Goal: Information Seeking & Learning: Learn about a topic

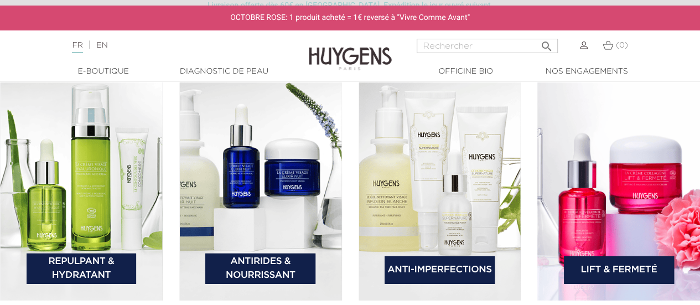
scroll to position [1549, 0]
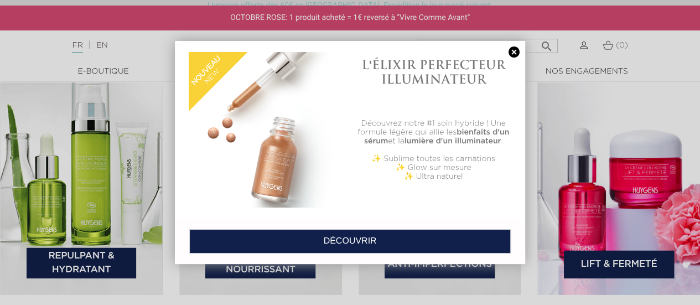
click at [513, 49] on link at bounding box center [513, 52] width 15 height 12
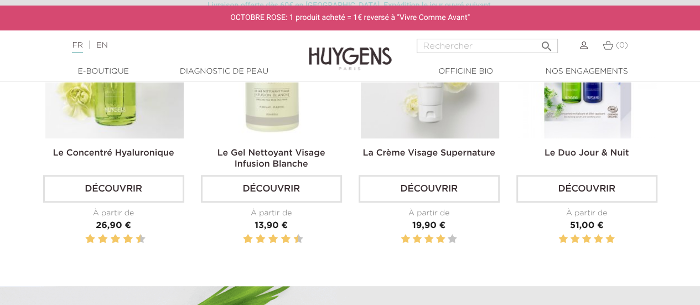
scroll to position [277, 0]
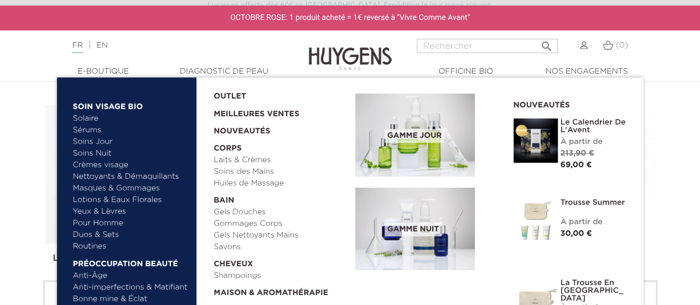
click at [84, 119] on link "Solaire" at bounding box center [131, 119] width 116 height 12
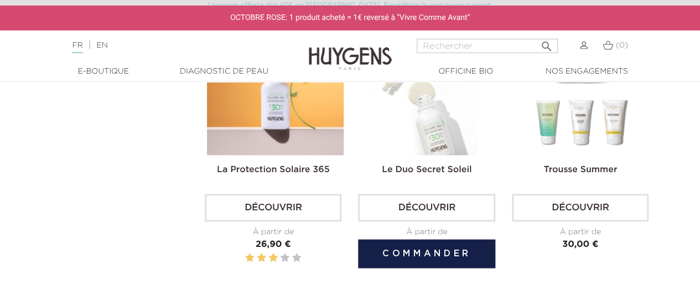
scroll to position [664, 0]
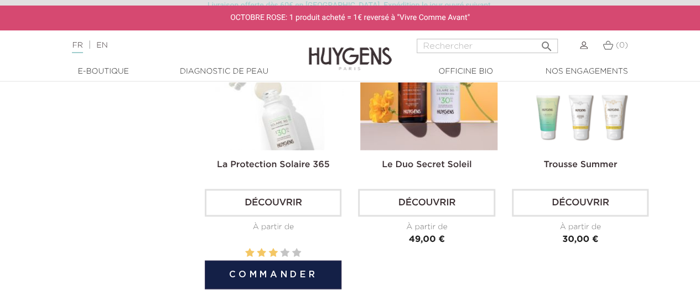
click at [275, 203] on link "Découvrir" at bounding box center [273, 203] width 137 height 28
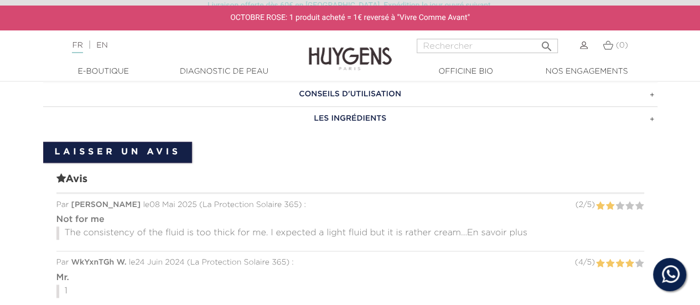
scroll to position [664, 0]
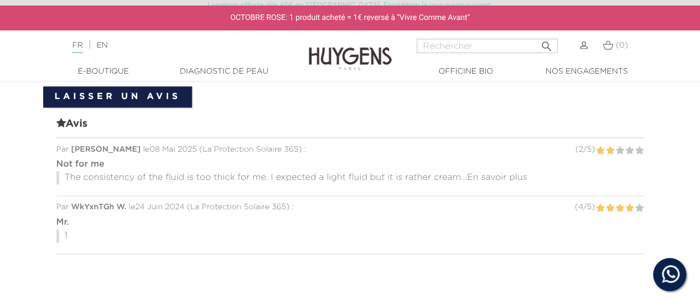
click at [505, 173] on span "En savoir plus" at bounding box center [497, 177] width 60 height 9
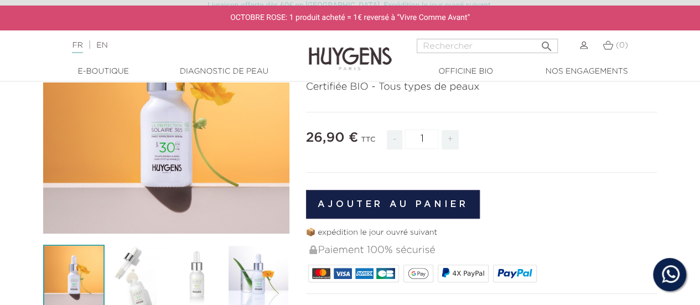
scroll to position [221, 0]
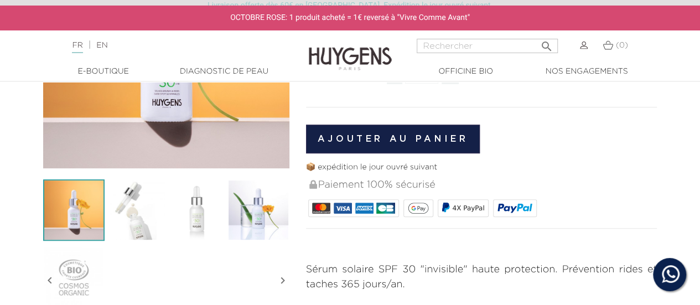
click at [148, 214] on img at bounding box center [135, 209] width 61 height 61
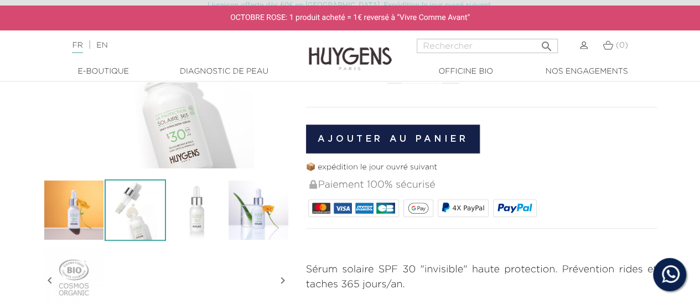
click at [190, 215] on img at bounding box center [196, 209] width 61 height 61
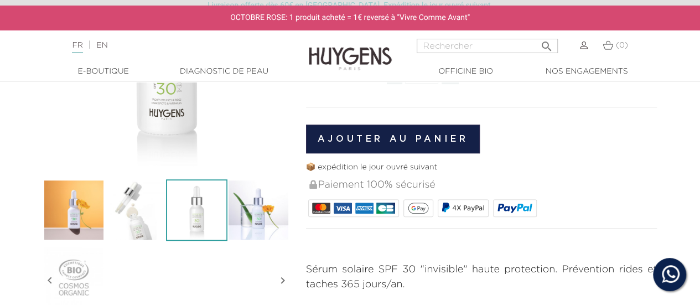
click at [250, 222] on img at bounding box center [257, 209] width 61 height 61
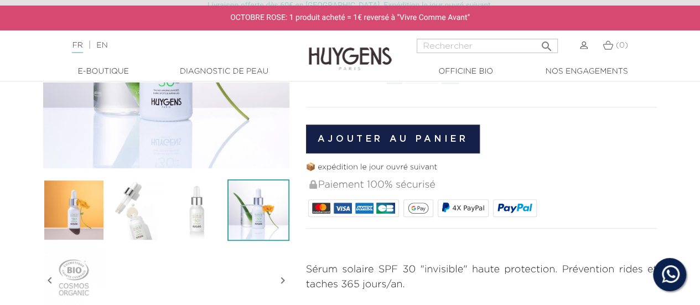
click at [129, 213] on img at bounding box center [135, 209] width 61 height 61
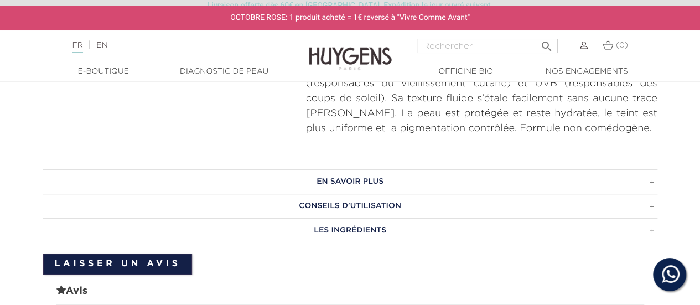
scroll to position [498, 0]
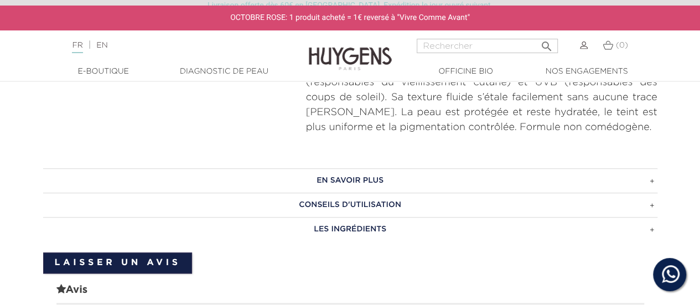
click at [391, 209] on h3 "CONSEILS D'UTILISATION" at bounding box center [350, 205] width 614 height 24
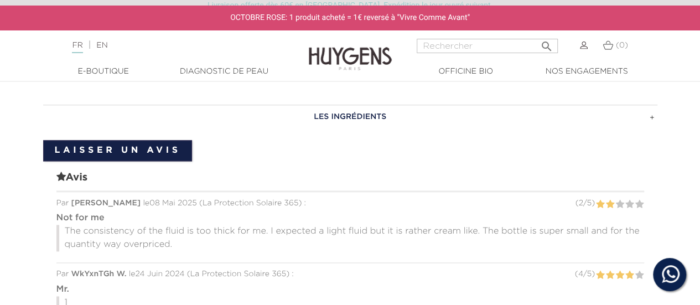
scroll to position [664, 0]
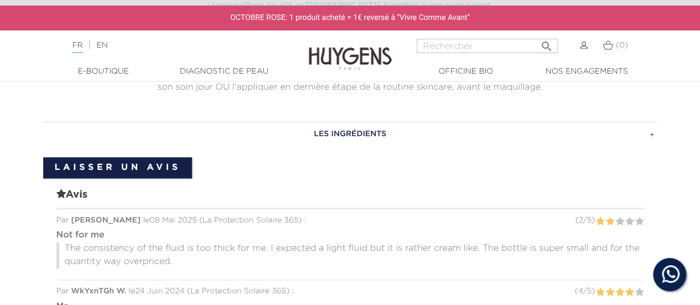
click at [359, 130] on h3 "LES INGRÉDIENTS" at bounding box center [350, 134] width 614 height 24
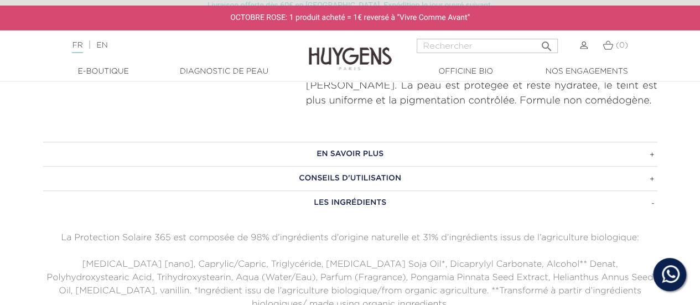
scroll to position [498, 0]
